Goal: Information Seeking & Learning: Learn about a topic

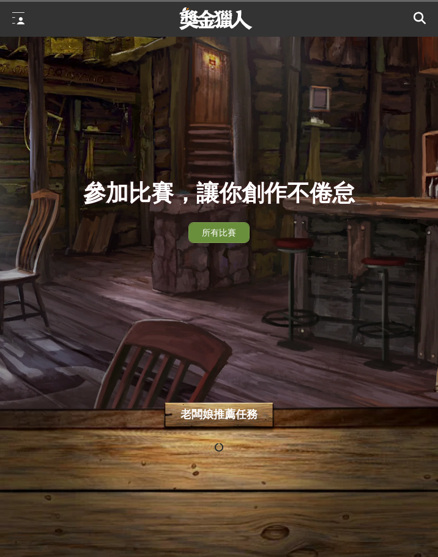
click at [211, 233] on span "所有比賽" at bounding box center [219, 233] width 34 height 10
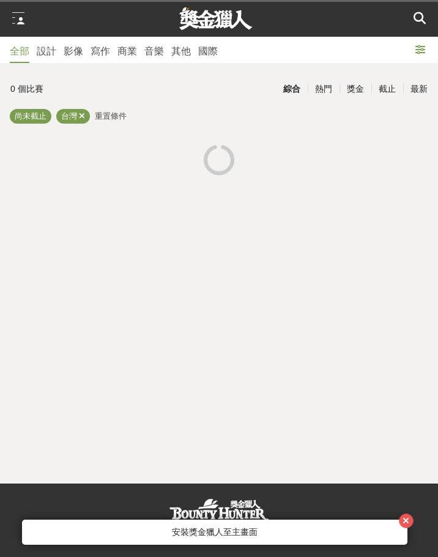
click at [419, 17] on icon at bounding box center [420, 18] width 12 height 12
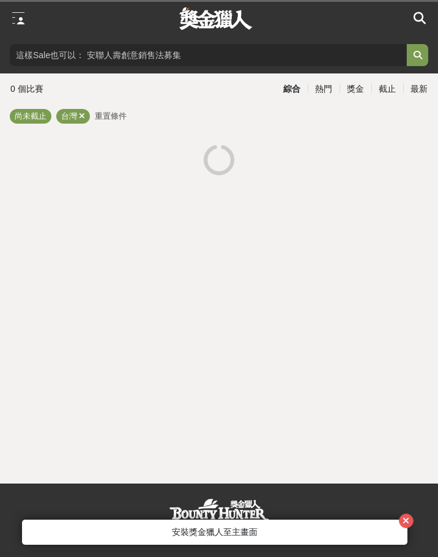
click at [83, 63] on input "search" at bounding box center [208, 55] width 397 height 22
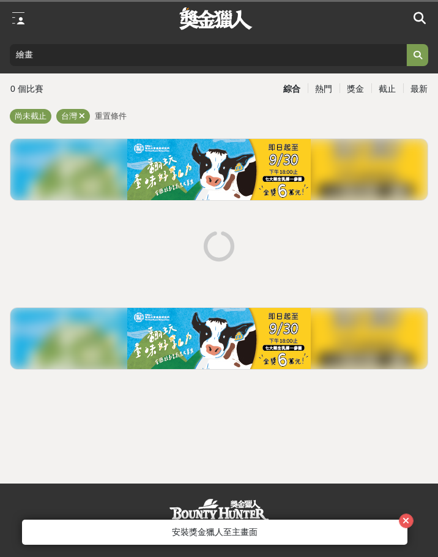
type input "繪畫"
click at [415, 51] on button "submit" at bounding box center [417, 55] width 22 height 22
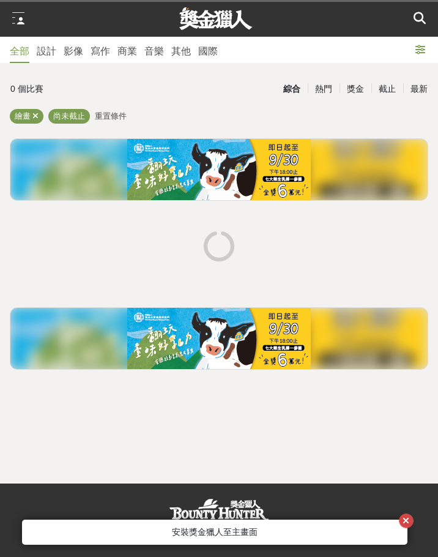
click at [409, 521] on icon "button" at bounding box center [406, 521] width 7 height 9
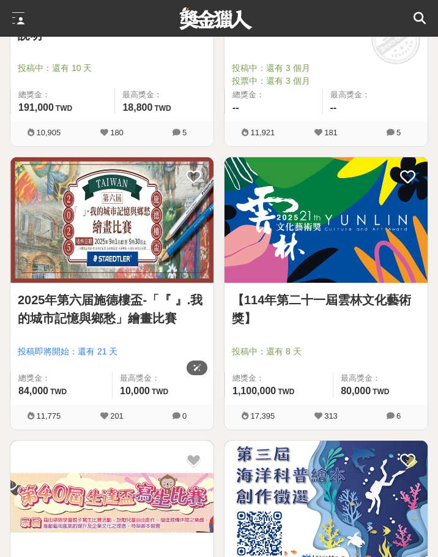
scroll to position [1102, 0]
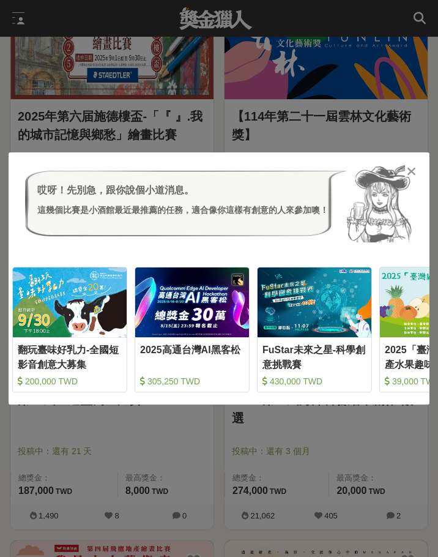
click at [414, 168] on icon at bounding box center [411, 171] width 9 height 12
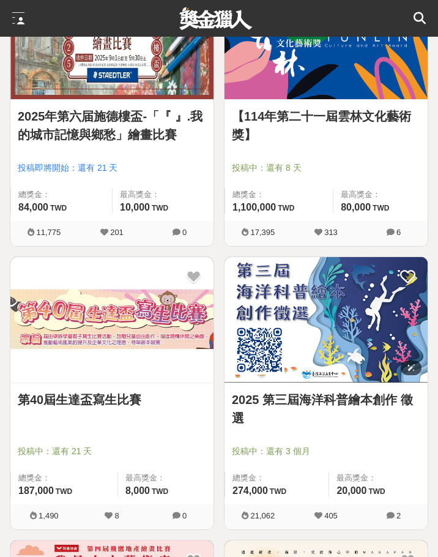
scroll to position [1347, 0]
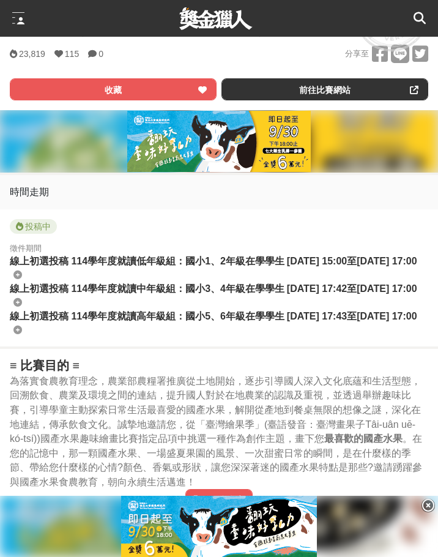
scroll to position [612, 0]
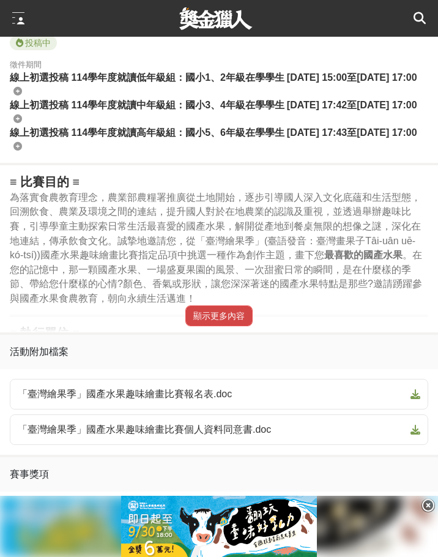
click at [224, 326] on button "顯示更多內容" at bounding box center [218, 315] width 67 height 21
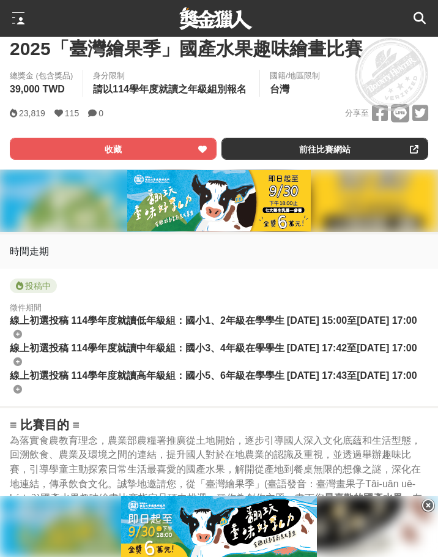
scroll to position [234, 0]
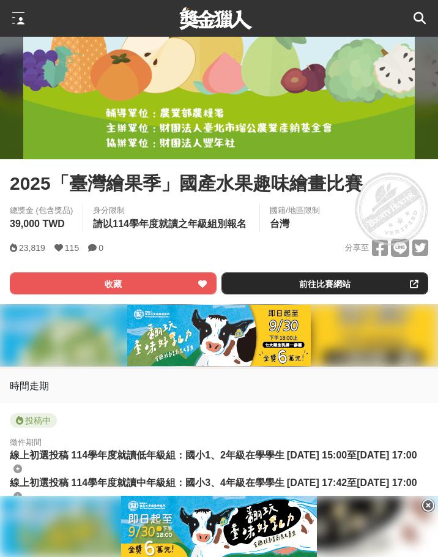
click at [305, 290] on link "前往比賽網站" at bounding box center [325, 283] width 207 height 22
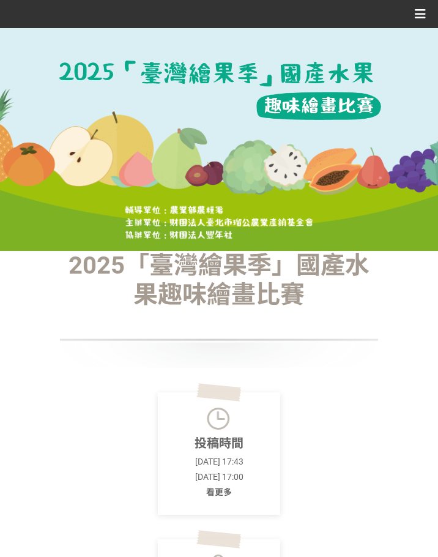
drag, startPoint x: 0, startPoint y: 0, endPoint x: 345, endPoint y: 375, distance: 509.4
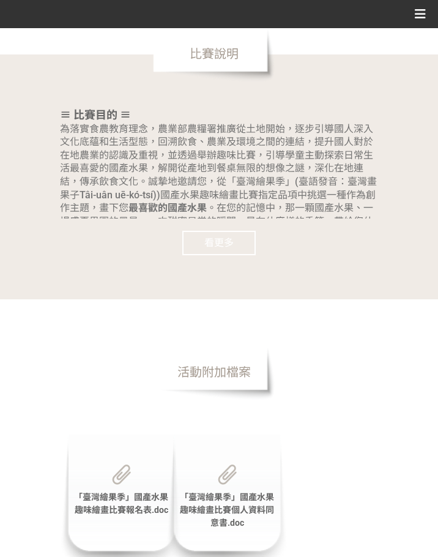
scroll to position [1228, 0]
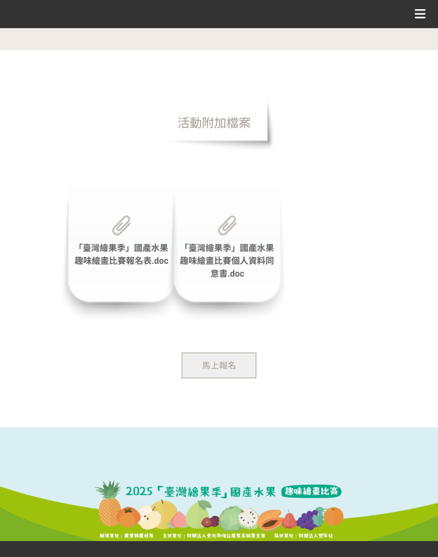
click at [146, 392] on section "活動附加檔案 「臺灣繪果季」國產水果趣味繪畫比賽報名表.doc 「臺灣繪果季」國產水果趣味繪畫比賽個人資料同意書.doc 馬上報名" at bounding box center [219, 238] width 438 height 377
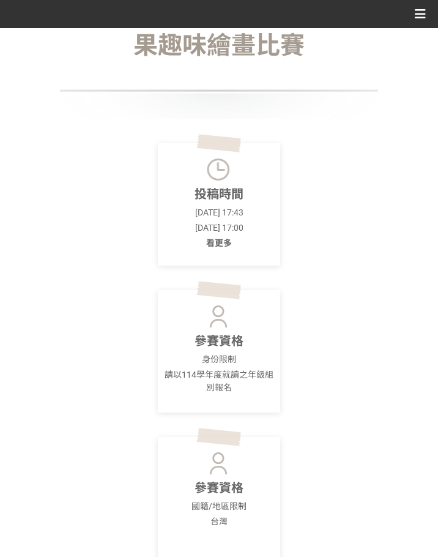
scroll to position [0, 0]
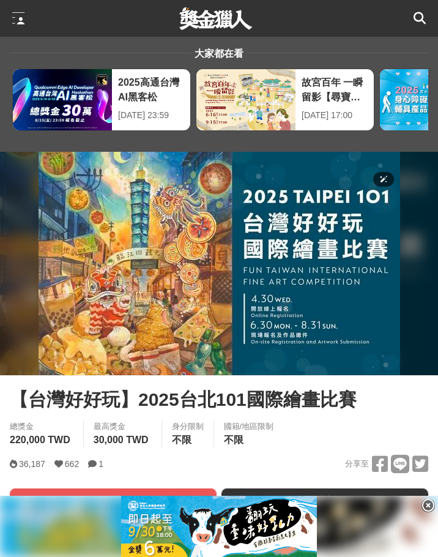
scroll to position [184, 0]
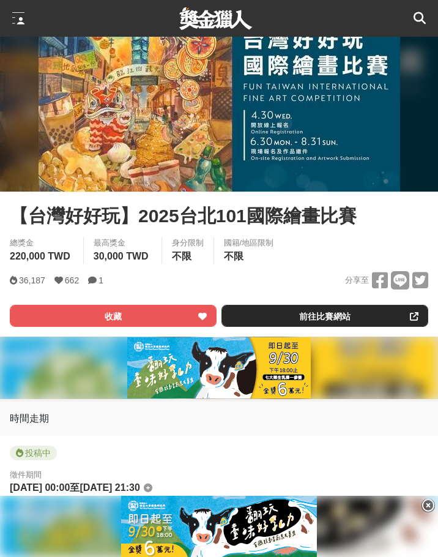
click at [331, 315] on link "前往比賽網站" at bounding box center [325, 316] width 207 height 22
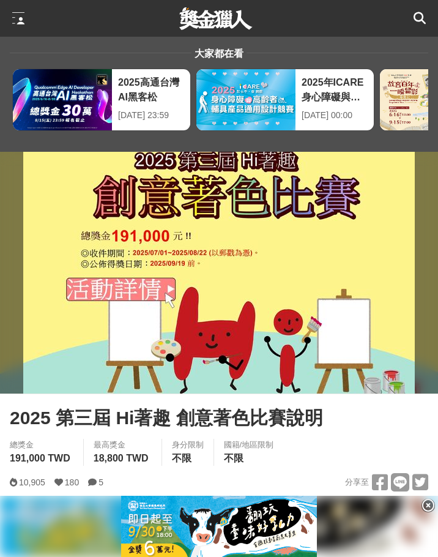
scroll to position [184, 0]
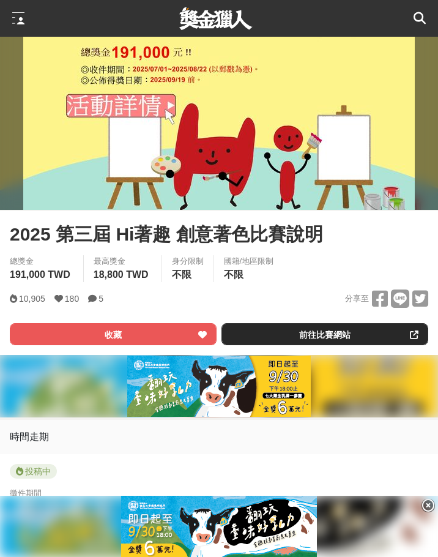
click at [316, 329] on link "前往比賽網站" at bounding box center [325, 334] width 207 height 22
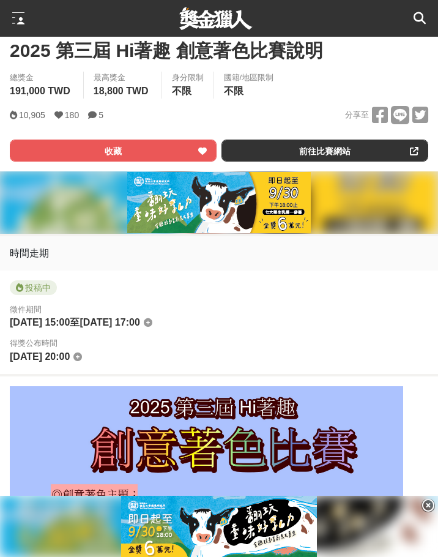
scroll to position [551, 0]
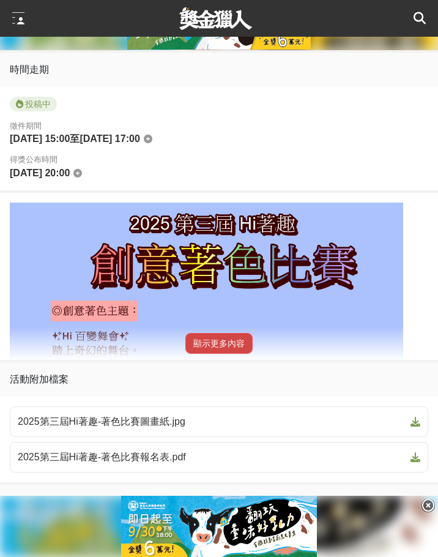
click at [204, 351] on button "顯示更多內容" at bounding box center [218, 343] width 67 height 21
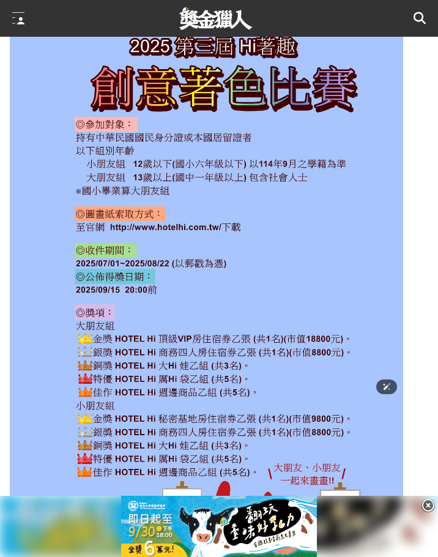
scroll to position [1469, 0]
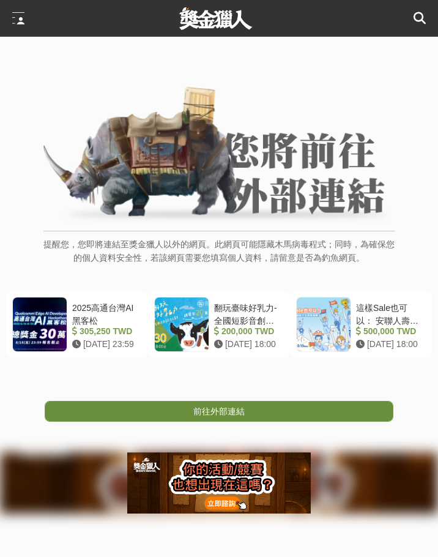
click at [196, 414] on span "前往外部連結" at bounding box center [218, 411] width 51 height 10
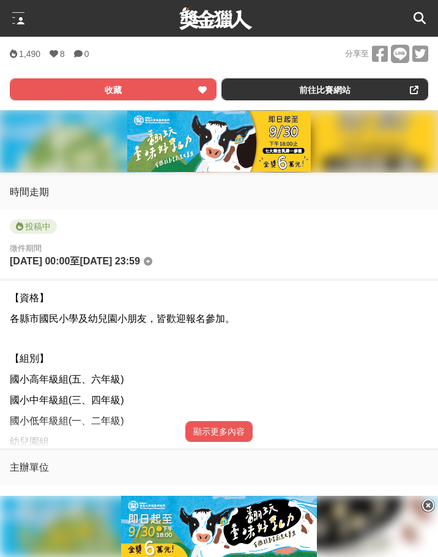
scroll to position [551, 0]
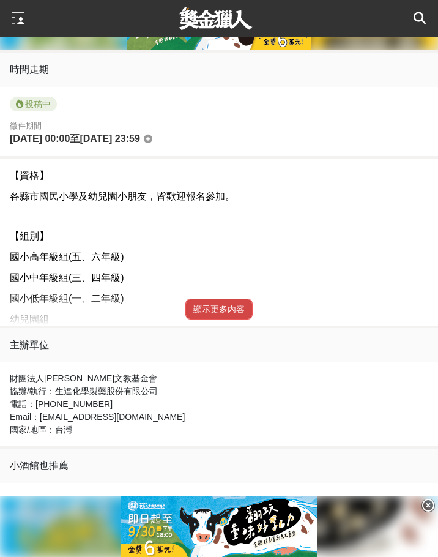
click at [212, 304] on button "顯示更多內容" at bounding box center [218, 309] width 67 height 21
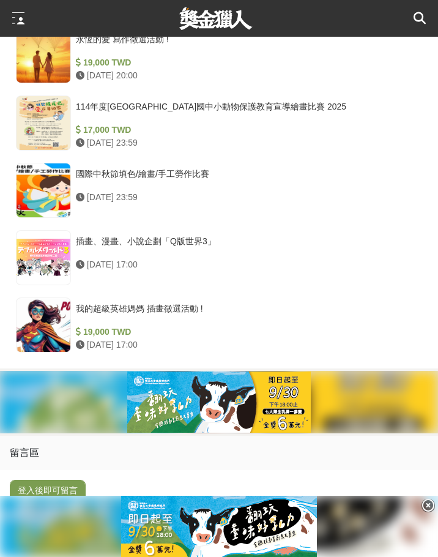
scroll to position [2571, 0]
